Goal: Purchase product/service

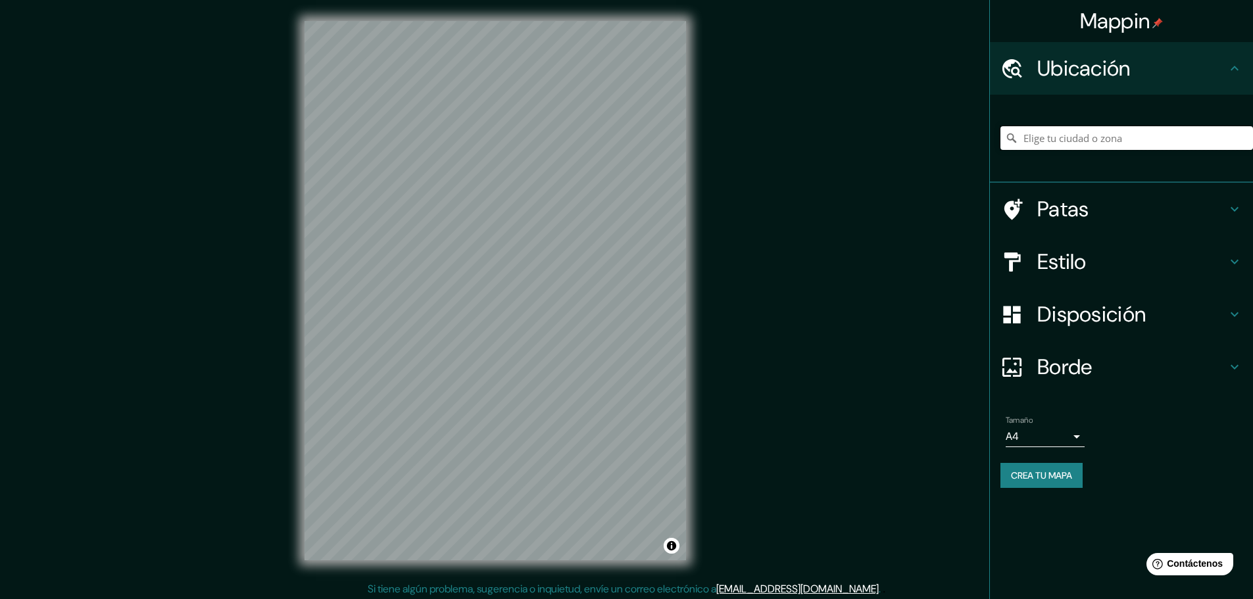
click at [1075, 139] on input "Elige tu ciudad o zona" at bounding box center [1126, 138] width 253 height 24
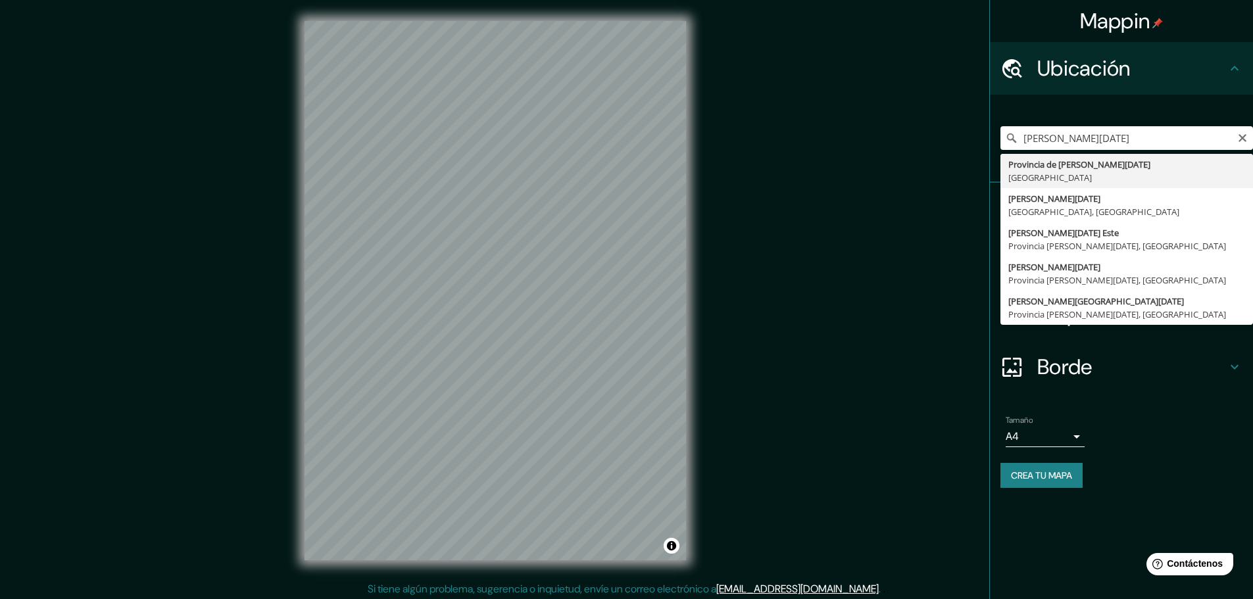
type input "Provincia [PERSON_NAME][DATE], [GEOGRAPHIC_DATA]"
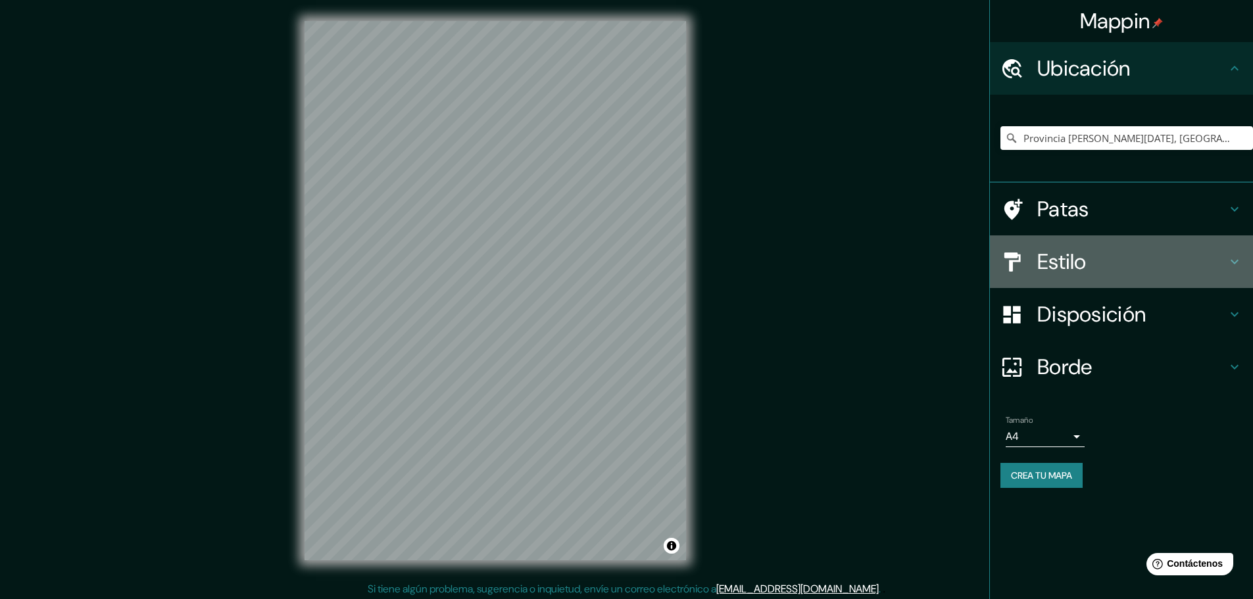
click at [1079, 249] on font "Estilo" at bounding box center [1061, 262] width 49 height 28
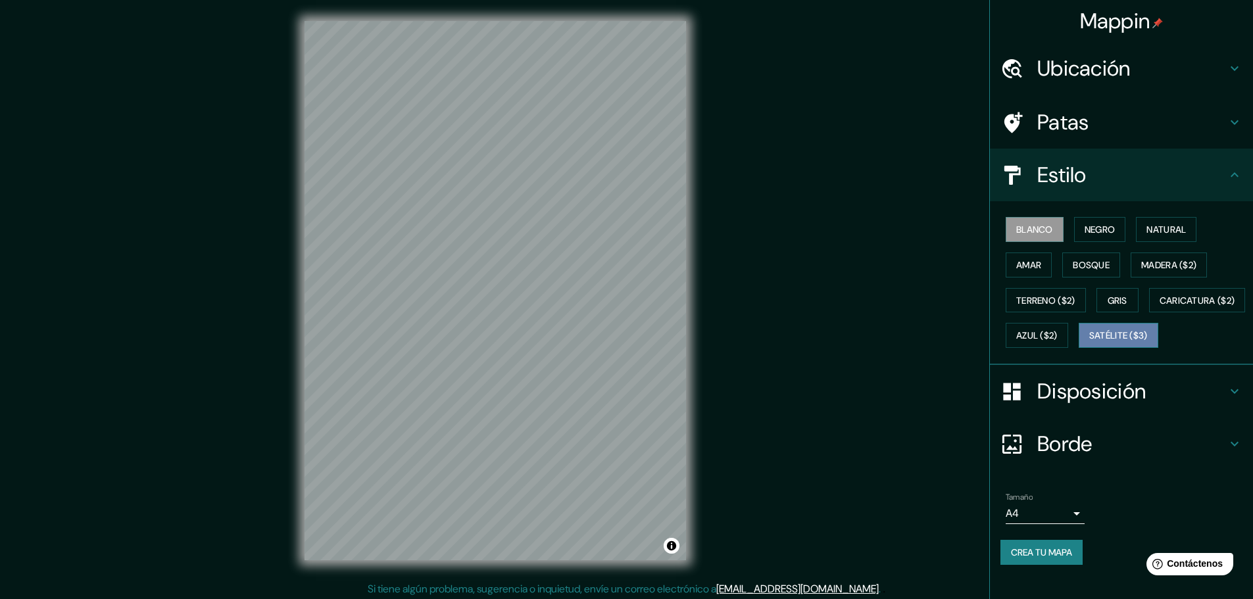
click at [1089, 342] on font "Satélite ($3)" at bounding box center [1118, 336] width 59 height 12
click at [1159, 306] on font "Caricatura ($2)" at bounding box center [1197, 301] width 76 height 12
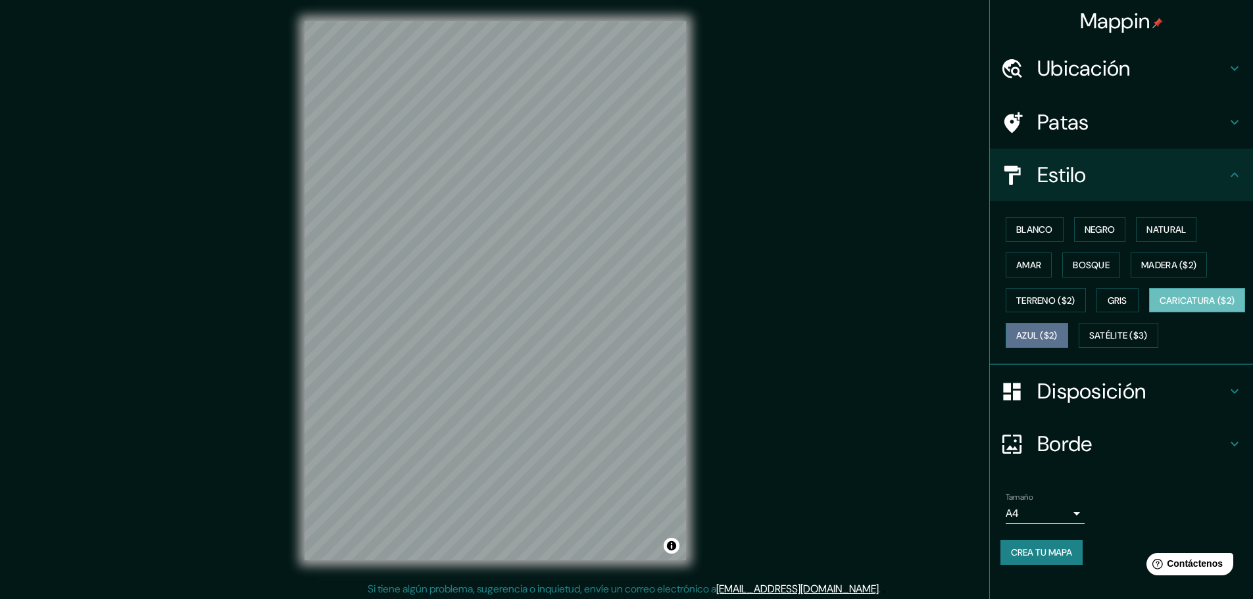
click at [1058, 336] on font "Azul ($2)" at bounding box center [1036, 336] width 41 height 12
click at [1098, 296] on button "Gris" at bounding box center [1117, 300] width 42 height 25
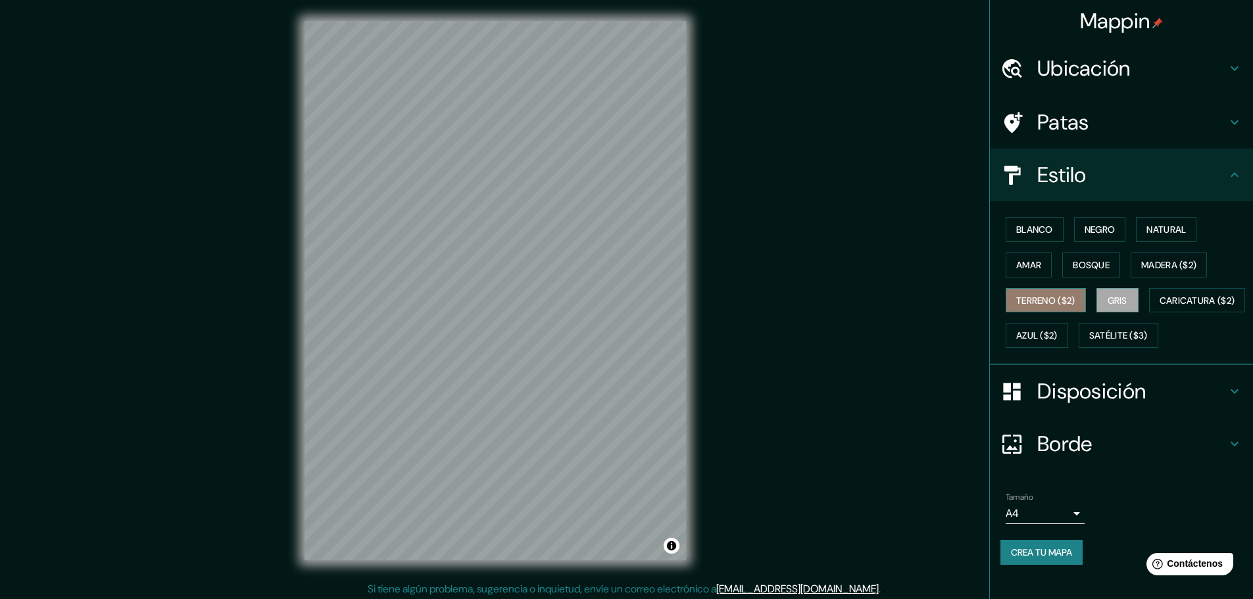
click at [1063, 295] on font "Terreno ($2)" at bounding box center [1045, 301] width 59 height 12
click at [1179, 266] on font "Madera ($2)" at bounding box center [1168, 265] width 55 height 12
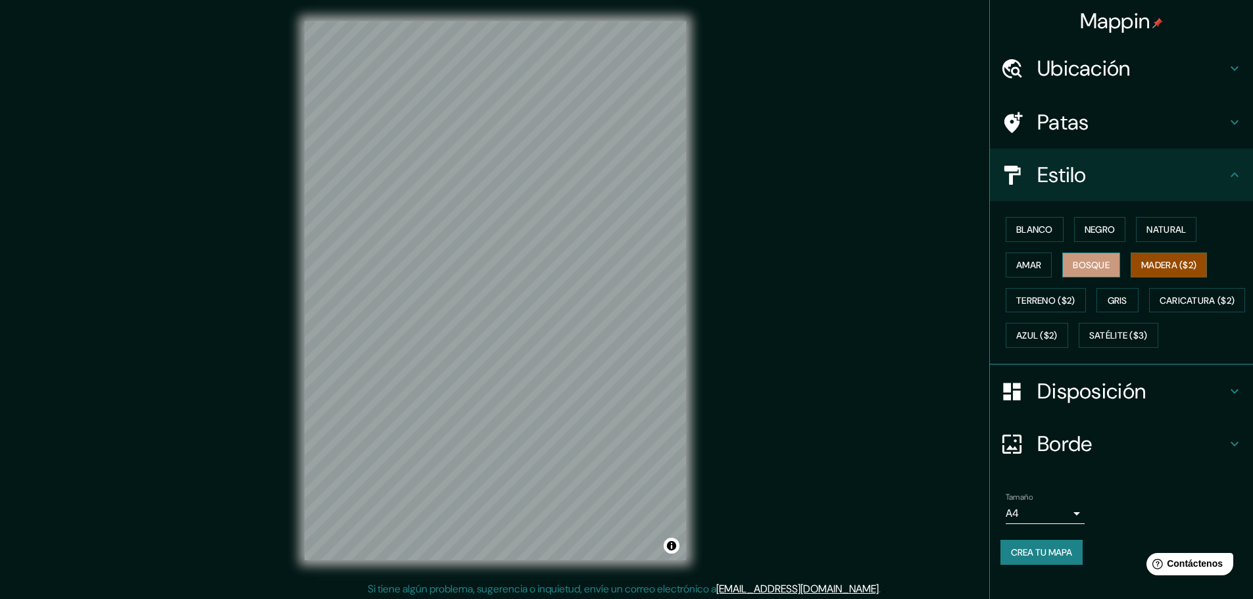
click at [1080, 268] on font "Bosque" at bounding box center [1091, 265] width 37 height 12
click at [1016, 262] on font "Amar" at bounding box center [1028, 265] width 25 height 12
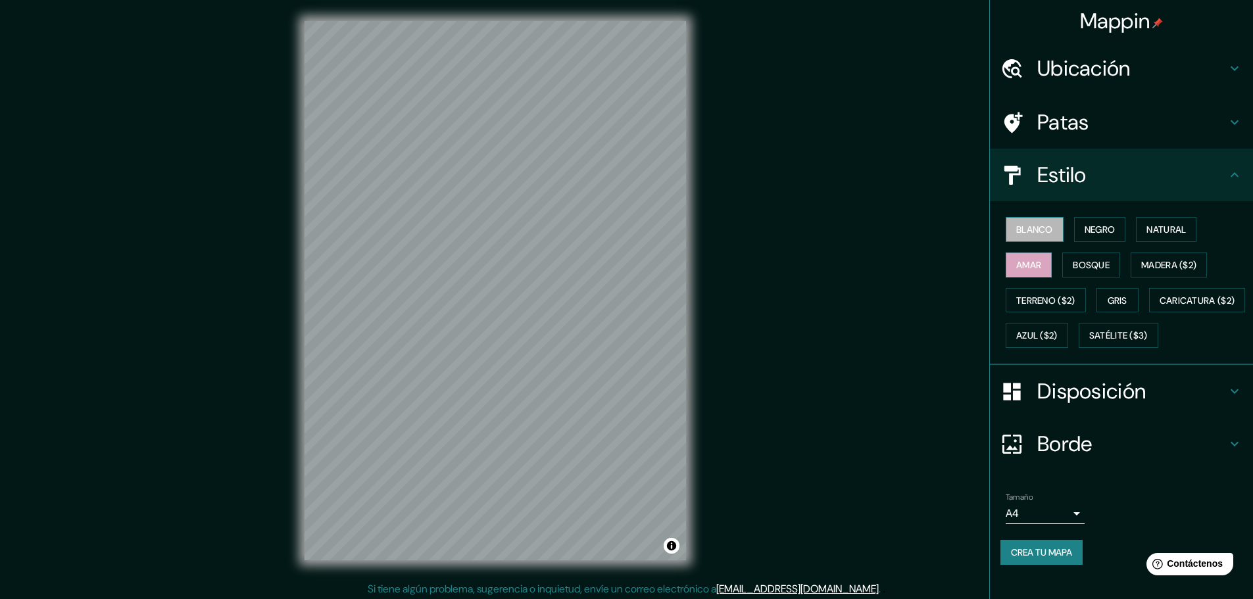
click at [1024, 224] on font "Blanco" at bounding box center [1034, 230] width 37 height 12
click at [1091, 225] on font "Negro" at bounding box center [1099, 230] width 31 height 12
click at [1154, 225] on font "Natural" at bounding box center [1165, 230] width 39 height 12
click at [298, 358] on div "© Mapbox © OpenStreetMap Improve this map" at bounding box center [495, 290] width 424 height 581
click at [712, 344] on div "Mappin Ubicación [GEOGRAPHIC_DATA][PERSON_NAME][DATE], [GEOGRAPHIC_DATA] Patas …" at bounding box center [626, 301] width 1253 height 602
